Goal: Task Accomplishment & Management: Manage account settings

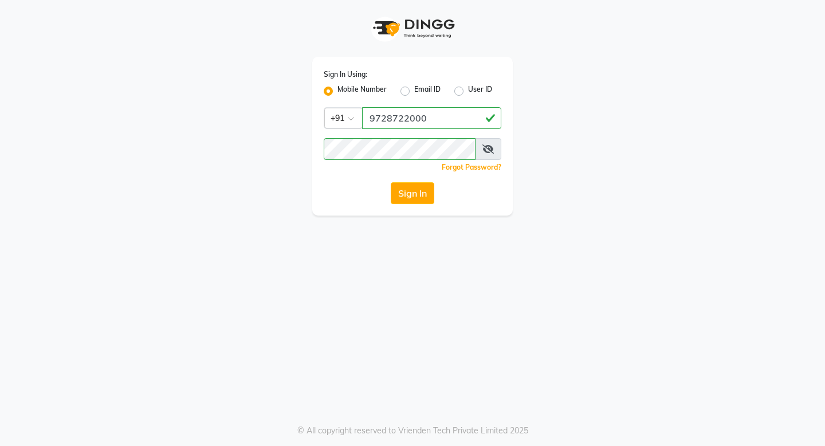
click at [451, 195] on div "Sign In" at bounding box center [413, 193] width 178 height 22
click at [411, 195] on button "Sign In" at bounding box center [413, 193] width 44 height 22
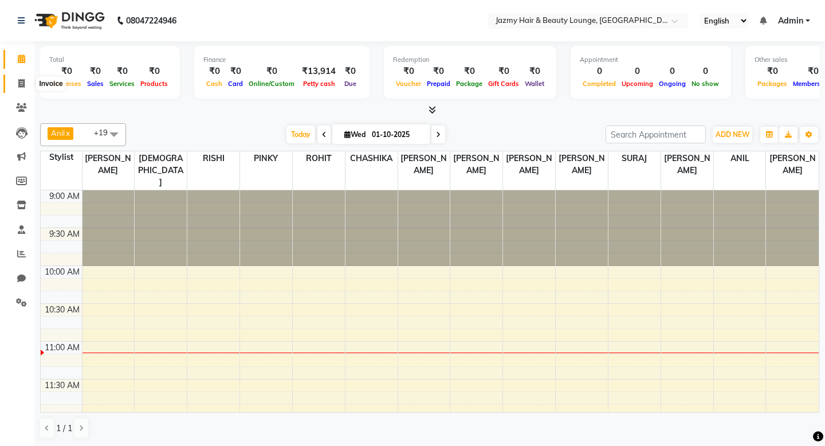
click at [18, 81] on icon at bounding box center [21, 83] width 6 height 9
select select "759"
select select "service"
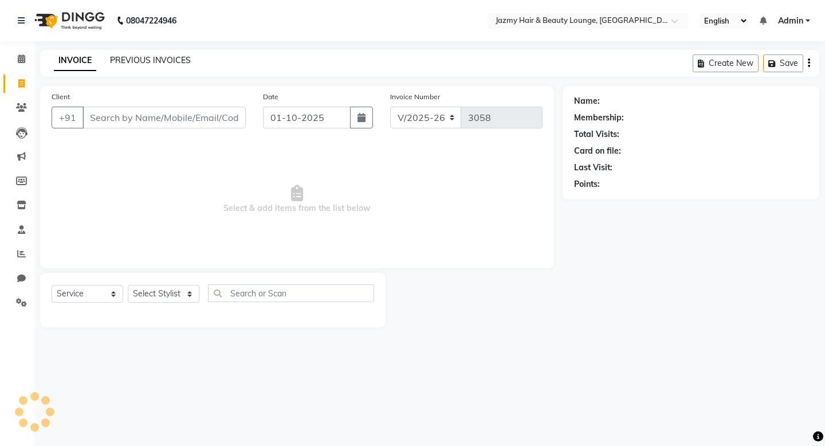
click at [145, 56] on link "PREVIOUS INVOICES" at bounding box center [150, 60] width 81 height 10
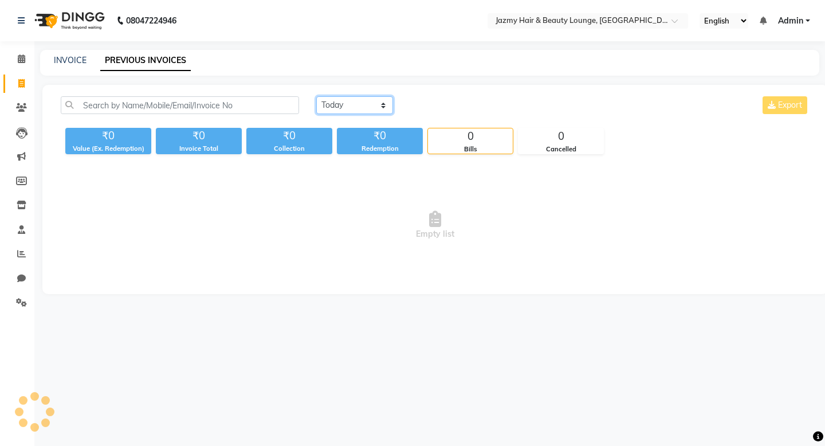
click at [345, 105] on select "Today Yesterday Custom Range" at bounding box center [354, 105] width 77 height 18
select select "yesterday"
click at [316, 96] on select "Today Yesterday Custom Range" at bounding box center [354, 105] width 77 height 18
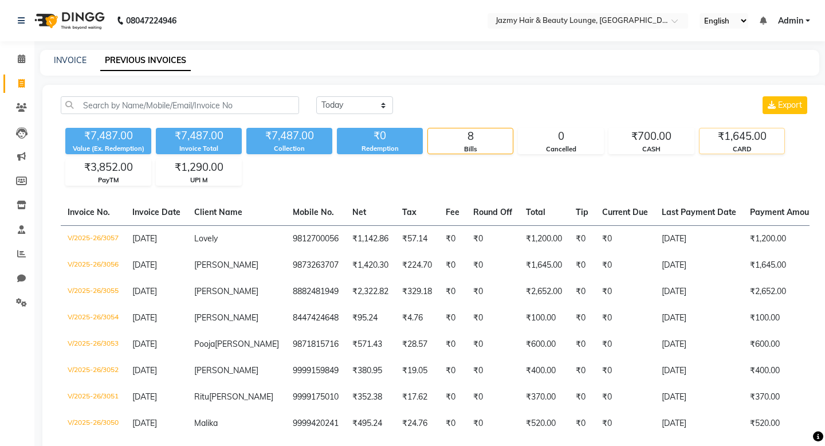
click at [756, 146] on div "CARD" at bounding box center [742, 149] width 85 height 10
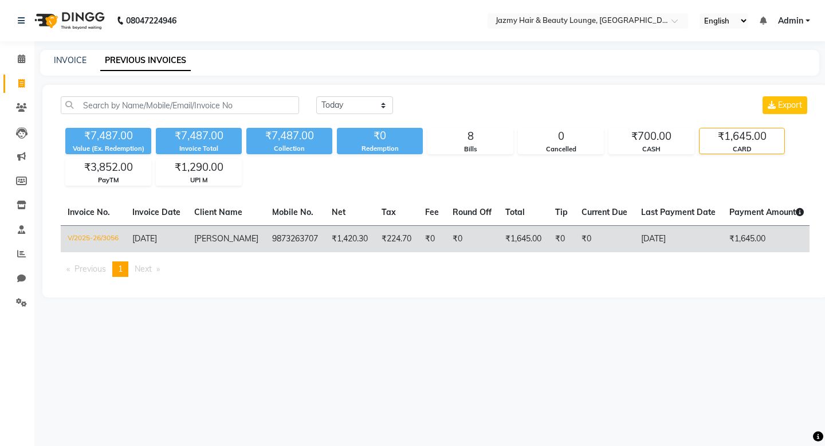
click at [458, 249] on td "₹0" at bounding box center [472, 238] width 53 height 27
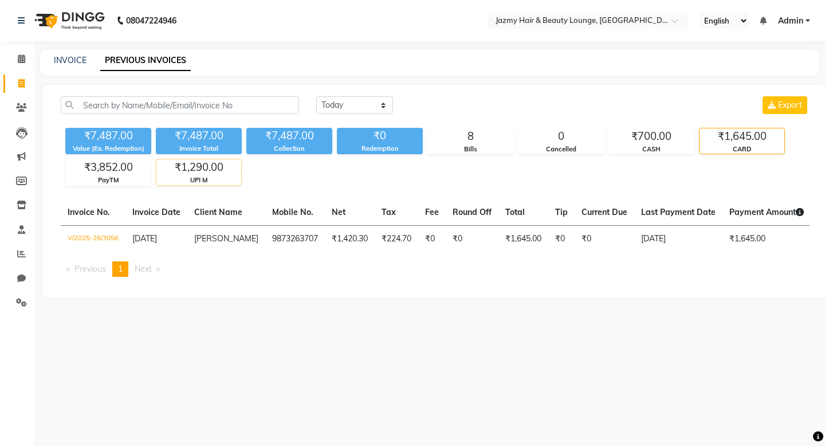
select select "service"
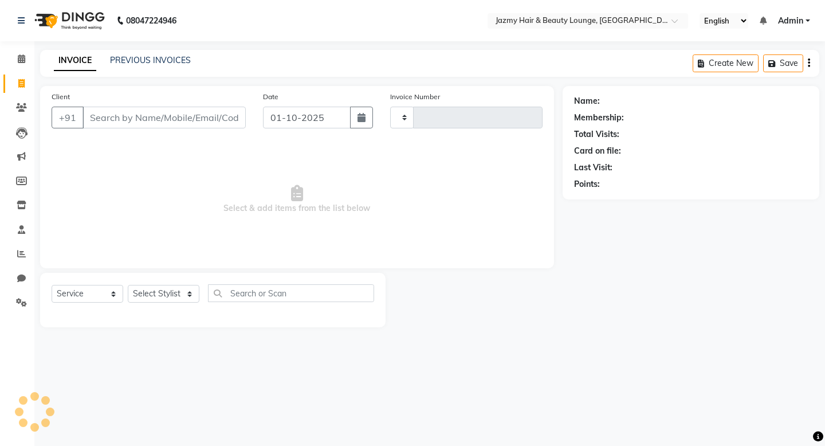
type input "3058"
select select "759"
click at [160, 59] on link "PREVIOUS INVOICES" at bounding box center [150, 60] width 81 height 10
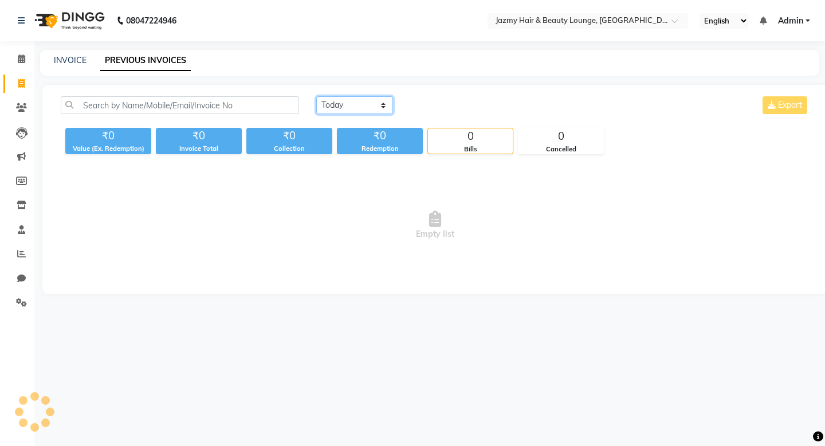
click at [340, 104] on select "Today Yesterday Custom Range" at bounding box center [354, 105] width 77 height 18
select select "yesterday"
click at [316, 96] on select "Today Yesterday Custom Range" at bounding box center [354, 105] width 77 height 18
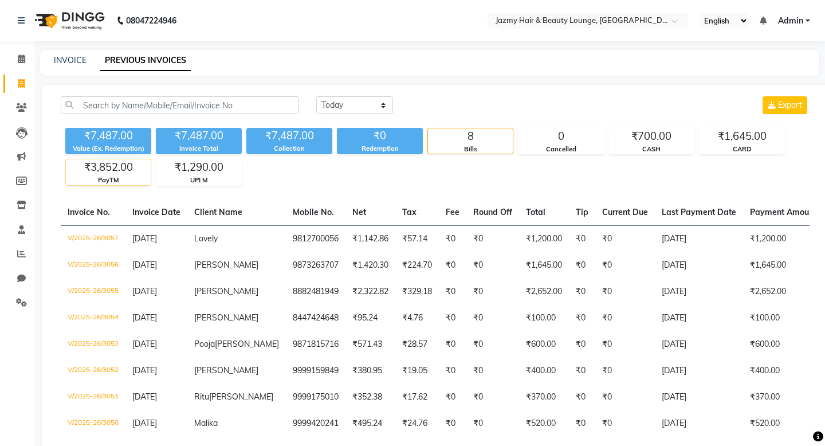
click at [114, 165] on div "₹3,852.00" at bounding box center [108, 167] width 85 height 16
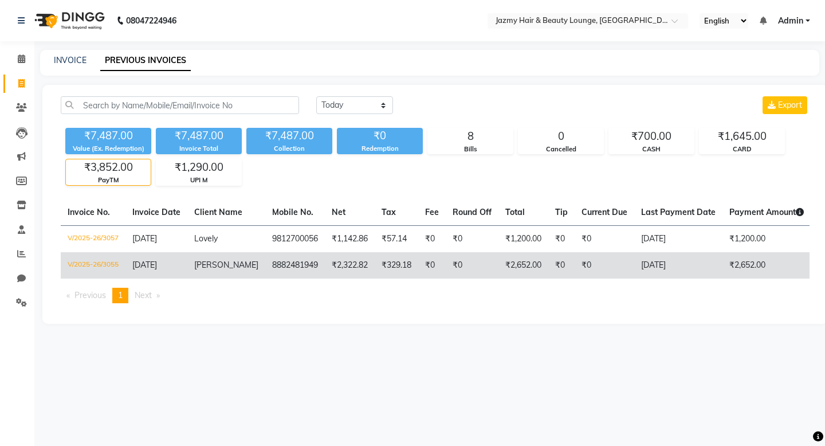
click at [350, 260] on td "₹2,322.82" at bounding box center [350, 265] width 50 height 26
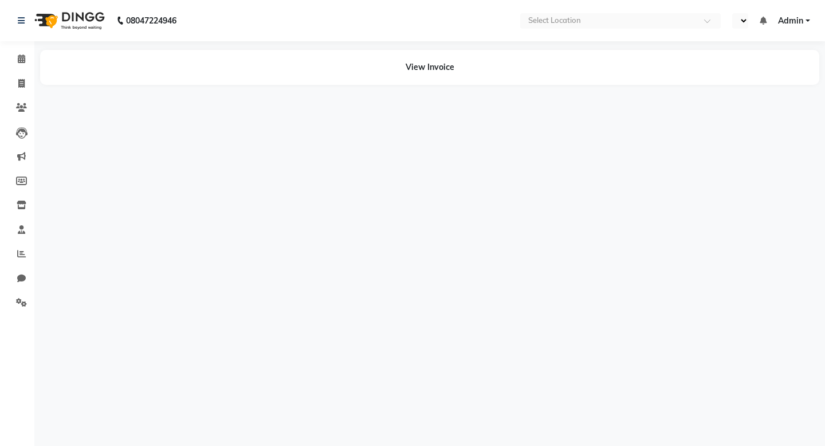
select select "en"
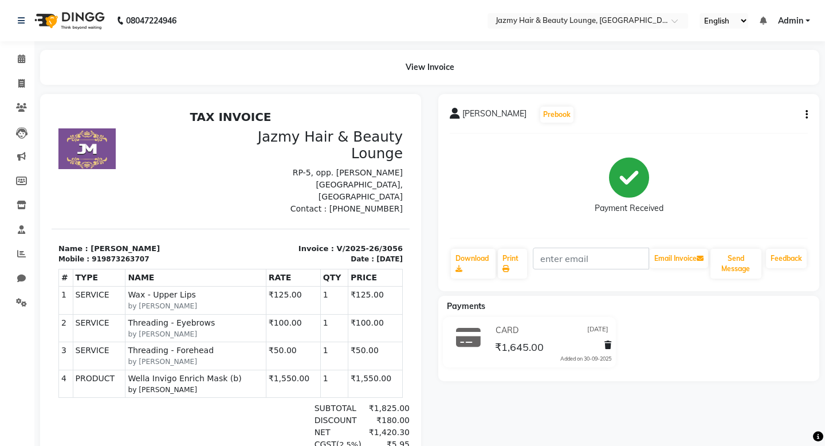
click at [807, 115] on icon "button" at bounding box center [807, 115] width 2 height 1
click at [749, 127] on div "Edit Invoice" at bounding box center [749, 129] width 78 height 14
select select "service"
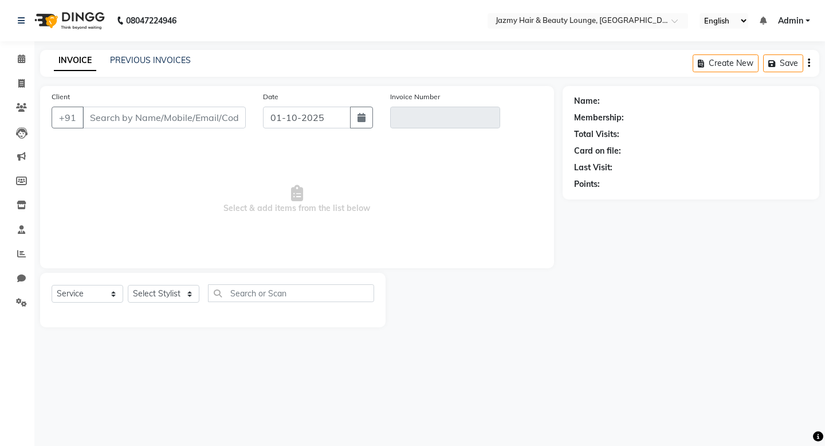
type input "9873263707"
type input "V/2025-26/3056"
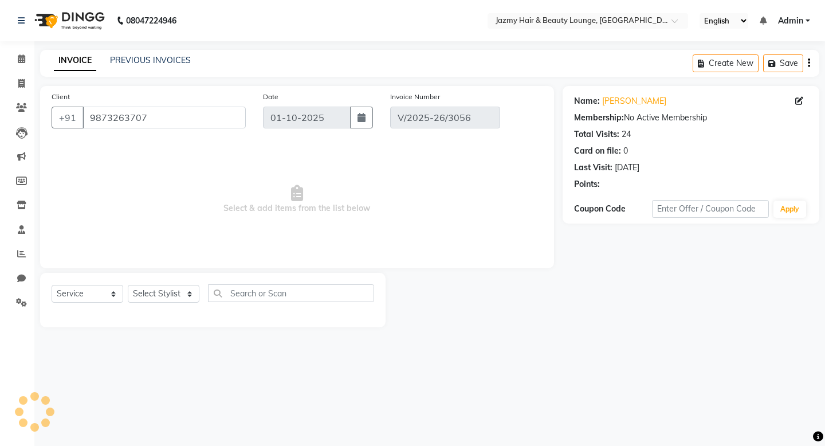
type input "[DATE]"
select select "select"
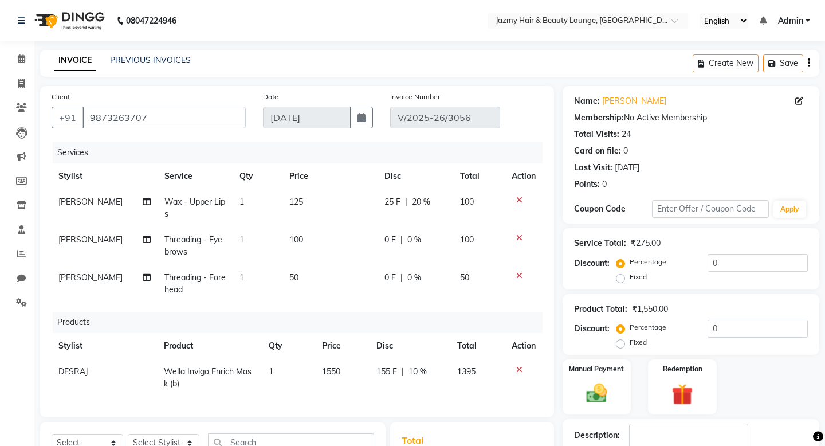
scroll to position [65, 0]
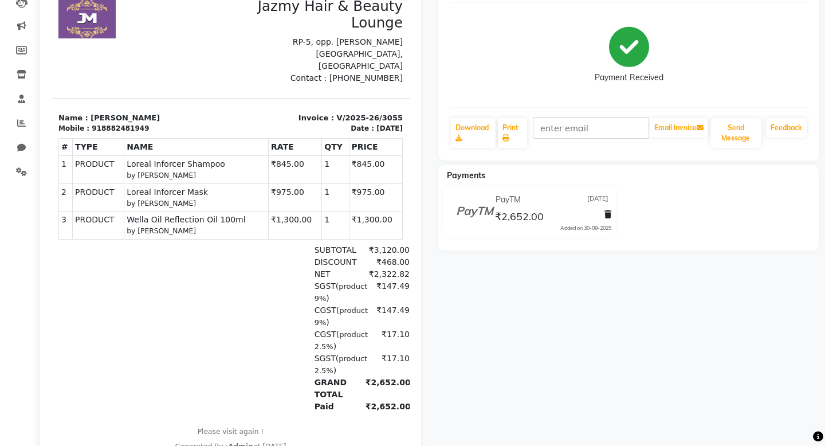
scroll to position [178, 0]
